Goal: Answer question/provide support

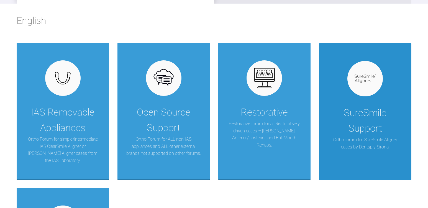
click at [363, 120] on div "SureSmile Support" at bounding box center [365, 120] width 76 height 31
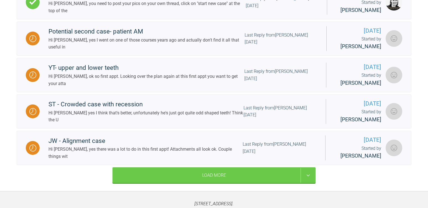
scroll to position [491, 0]
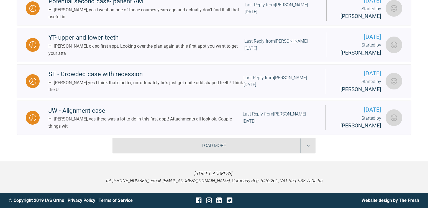
click at [168, 144] on div "Load More" at bounding box center [214, 146] width 203 height 16
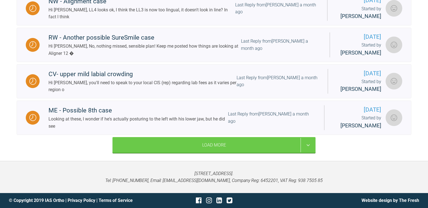
scroll to position [934, 0]
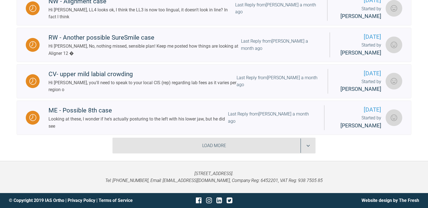
click at [176, 153] on div "Load More" at bounding box center [214, 146] width 203 height 16
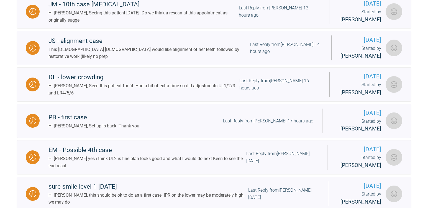
scroll to position [0, 0]
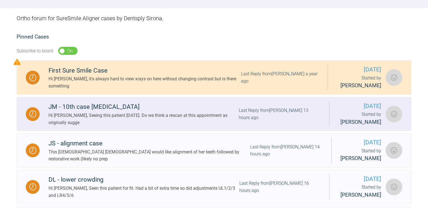
click at [111, 124] on div "Hi Kelly, Seeing this patient tomorrow. Do we think a rescan at this appointmen…" at bounding box center [144, 119] width 190 height 14
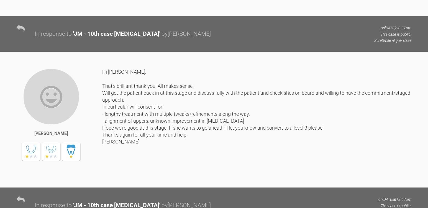
scroll to position [1359, 0]
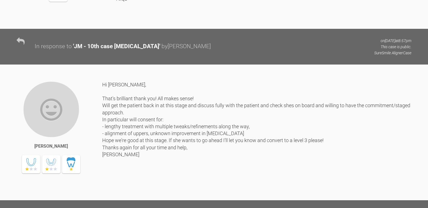
drag, startPoint x: 153, startPoint y: 70, endPoint x: 171, endPoint y: 90, distance: 27.3
drag, startPoint x: 171, startPoint y: 90, endPoint x: 211, endPoint y: 96, distance: 40.6
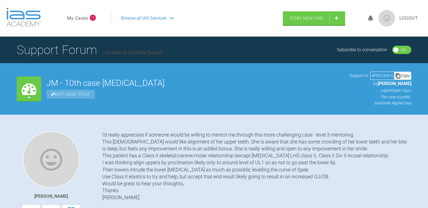
scroll to position [1359, 0]
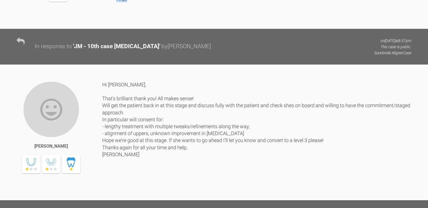
drag, startPoint x: 169, startPoint y: 92, endPoint x: 207, endPoint y: 145, distance: 65.1
drag, startPoint x: 207, startPoint y: 145, endPoint x: 216, endPoint y: 147, distance: 9.6
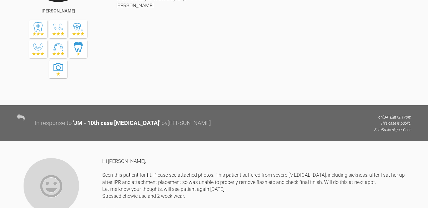
scroll to position [1858, 0]
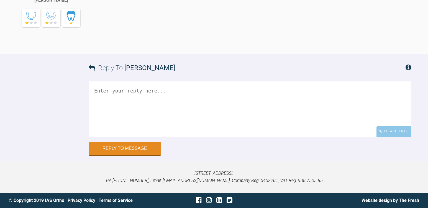
scroll to position [3186, 0]
click at [140, 111] on textarea at bounding box center [250, 109] width 323 height 55
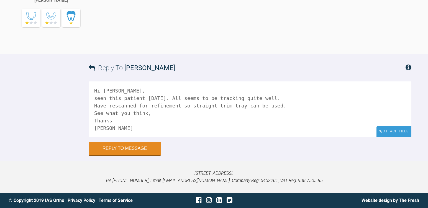
type textarea "Hi Kelly, seen this patient today. All seems to be tracking quite well. Have re…"
click at [398, 134] on div "Attach Files" at bounding box center [394, 131] width 35 height 11
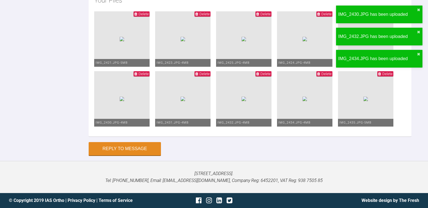
click at [342, 137] on div "Drag and drop files here! Your Files Delete IMG_2421.JPG - 5MB Delete IMG_2423.…" at bounding box center [250, 40] width 323 height 194
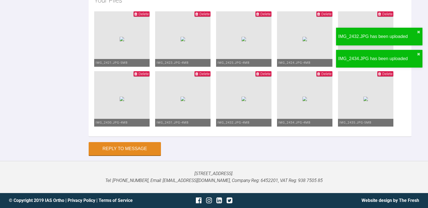
scroll to position [3380, 0]
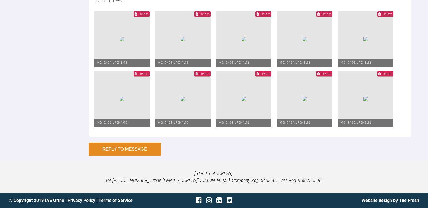
click at [133, 151] on button "Reply to Message" at bounding box center [125, 149] width 72 height 13
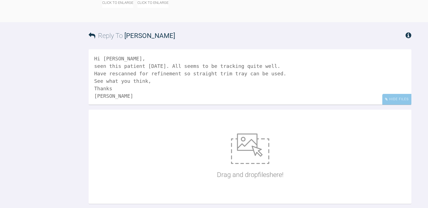
scroll to position [3124, 0]
